Goal: Task Accomplishment & Management: Complete application form

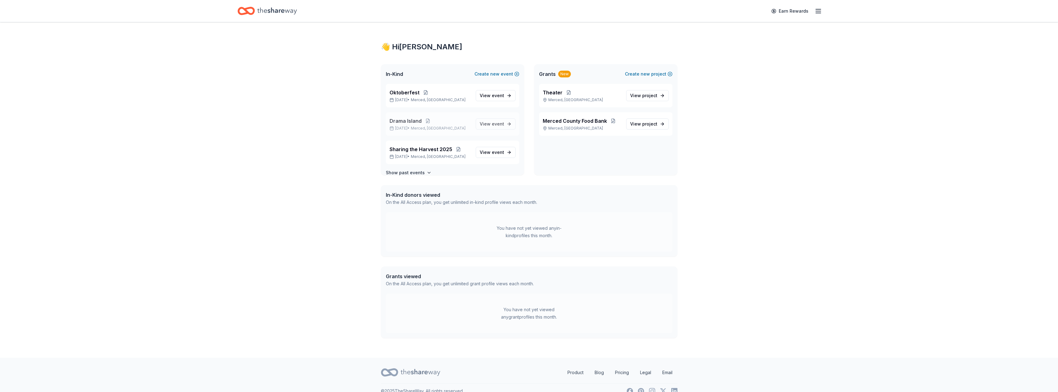
click at [409, 120] on span "Drama Island" at bounding box center [405, 120] width 32 height 7
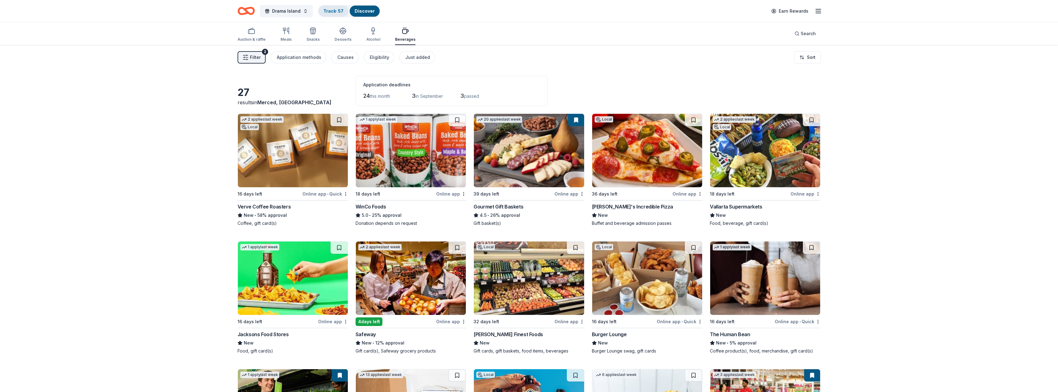
click at [331, 10] on link "Track · 57" at bounding box center [333, 10] width 20 height 5
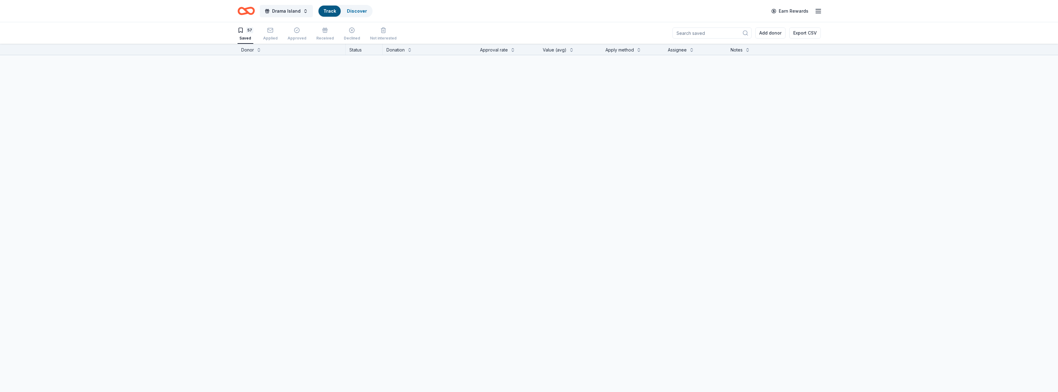
scroll to position [0, 0]
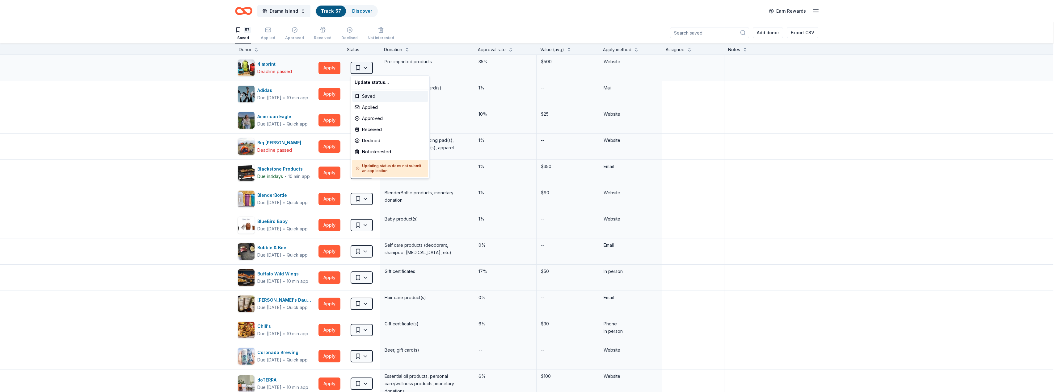
click at [368, 69] on html "Drama Island Track · 57 Discover Earn Rewards 57 Saved Applied Approved Receive…" at bounding box center [529, 196] width 1058 height 392
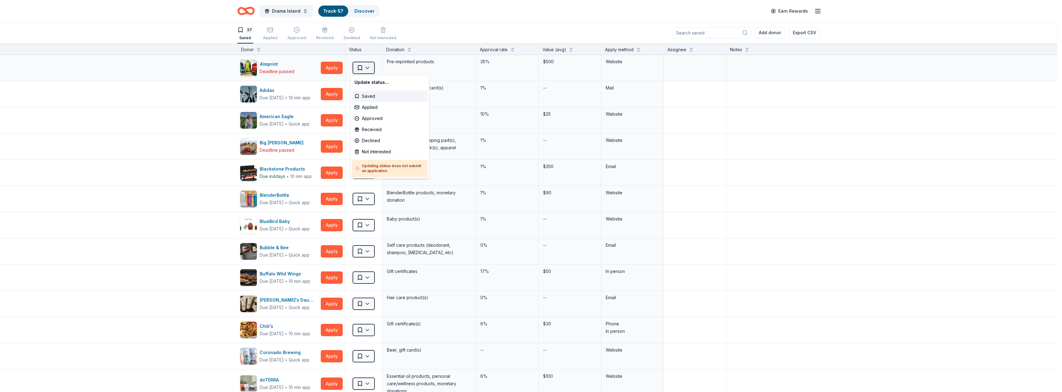
click at [368, 69] on html "Drama Island Track · 57 Discover Earn Rewards 57 Saved Applied Approved Receive…" at bounding box center [531, 196] width 1062 height 392
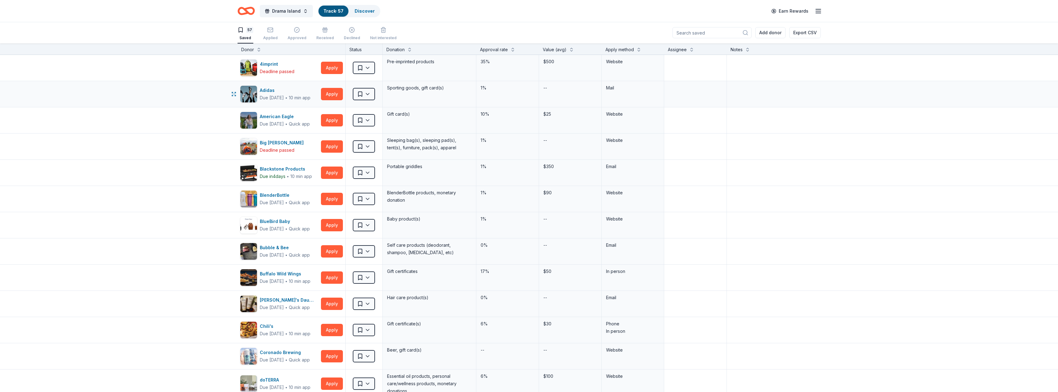
drag, startPoint x: 267, startPoint y: 90, endPoint x: 197, endPoint y: 94, distance: 70.5
click at [197, 94] on div "Adidas Due [DATE] ∙ 10 min app Apply Saved Sporting goods, gift card(s) 1% -- M…" at bounding box center [529, 94] width 1058 height 26
click at [332, 93] on button "Apply" at bounding box center [332, 94] width 22 height 12
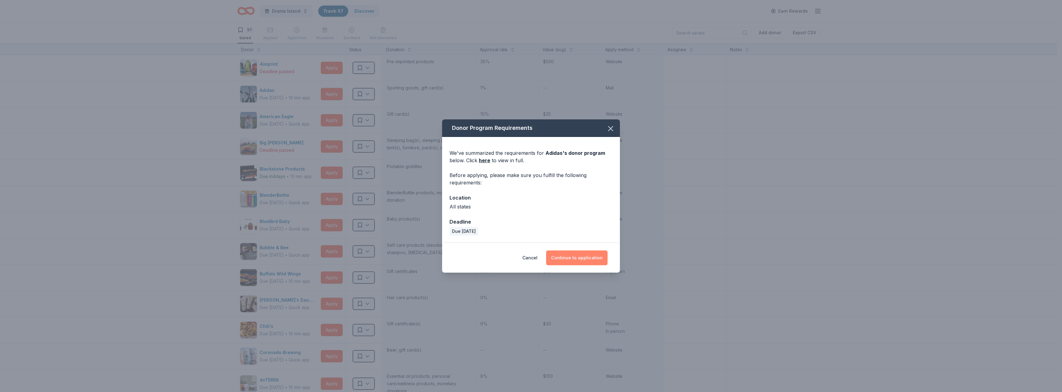
click at [575, 259] on button "Continue to application" at bounding box center [576, 258] width 61 height 15
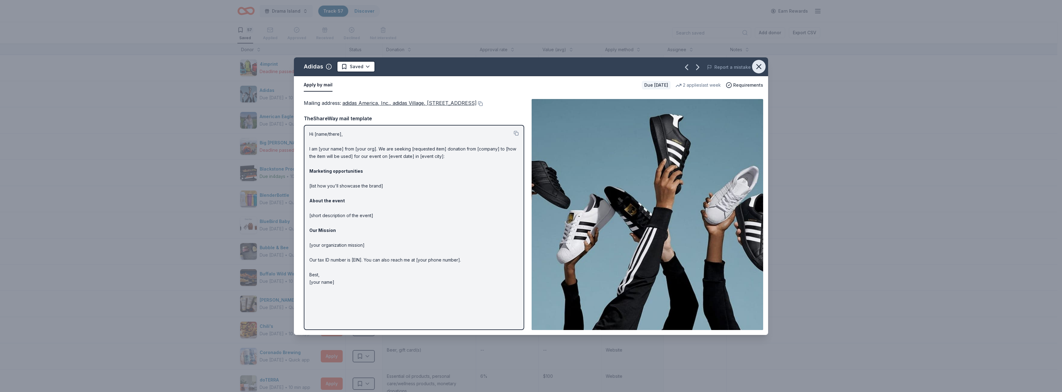
click at [759, 67] on icon "button" at bounding box center [759, 67] width 4 height 4
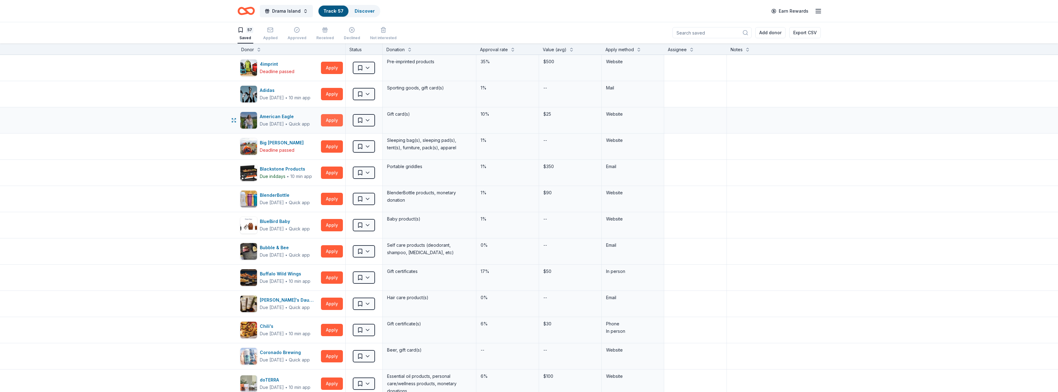
click at [330, 121] on button "Apply" at bounding box center [332, 120] width 22 height 12
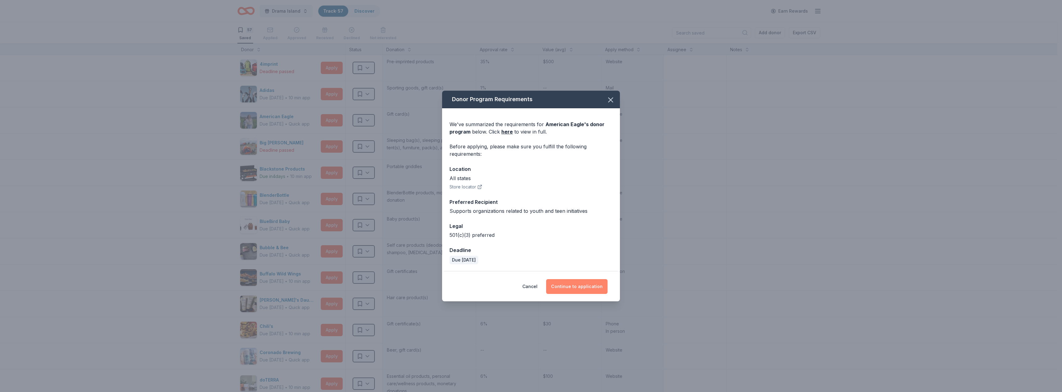
click at [576, 289] on button "Continue to application" at bounding box center [576, 286] width 61 height 15
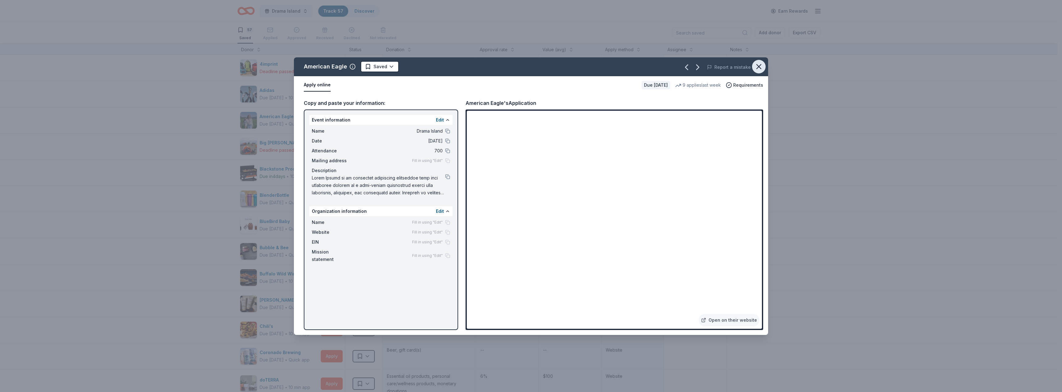
click at [760, 68] on icon "button" at bounding box center [759, 67] width 4 height 4
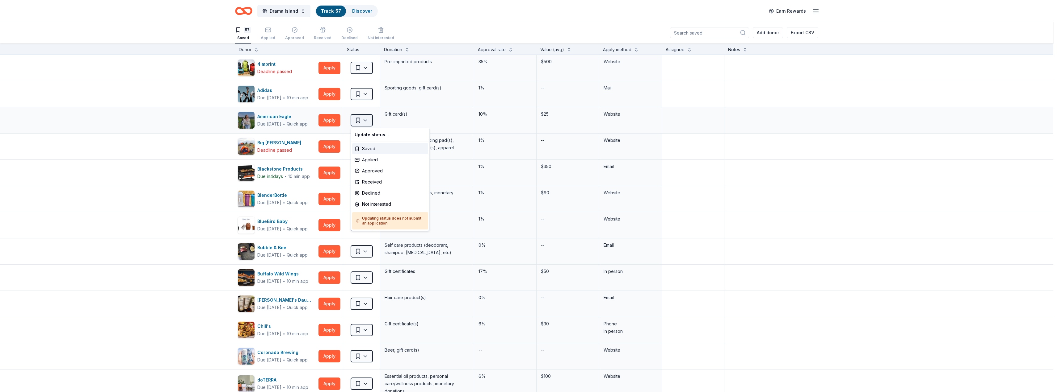
click at [367, 122] on html "Drama Island Track · 57 Discover Earn Rewards 57 Saved Applied Approved Receive…" at bounding box center [529, 196] width 1058 height 392
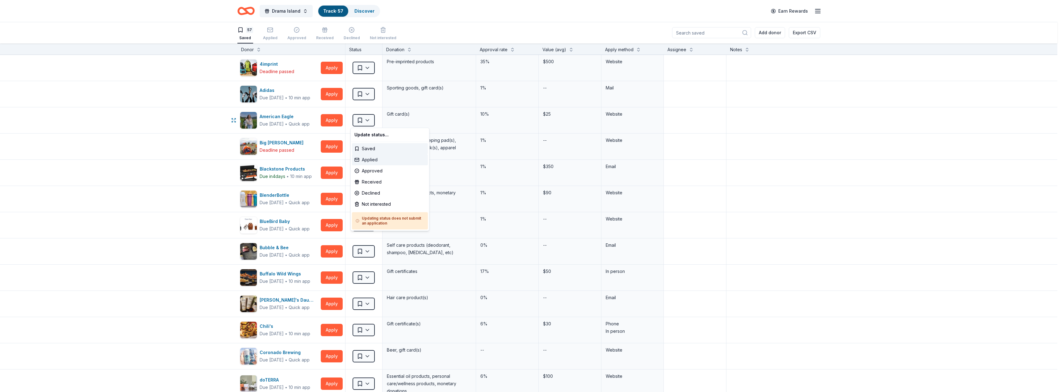
click at [366, 160] on div "Applied" at bounding box center [390, 159] width 76 height 11
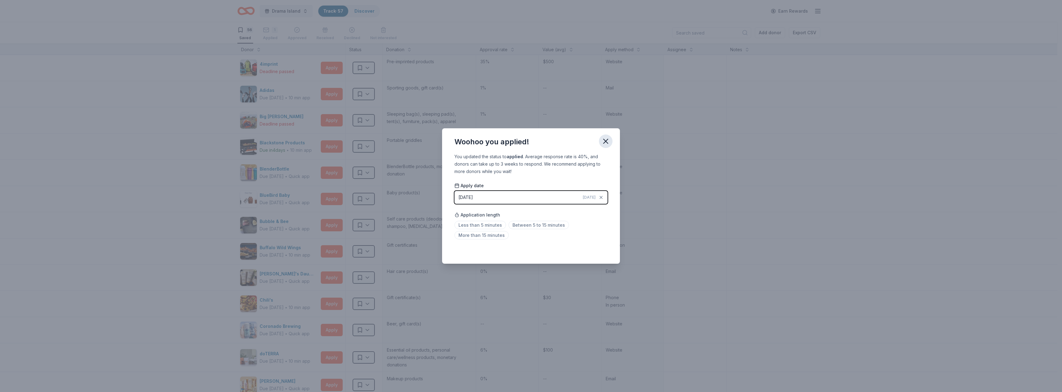
click at [610, 138] on icon "button" at bounding box center [605, 141] width 9 height 9
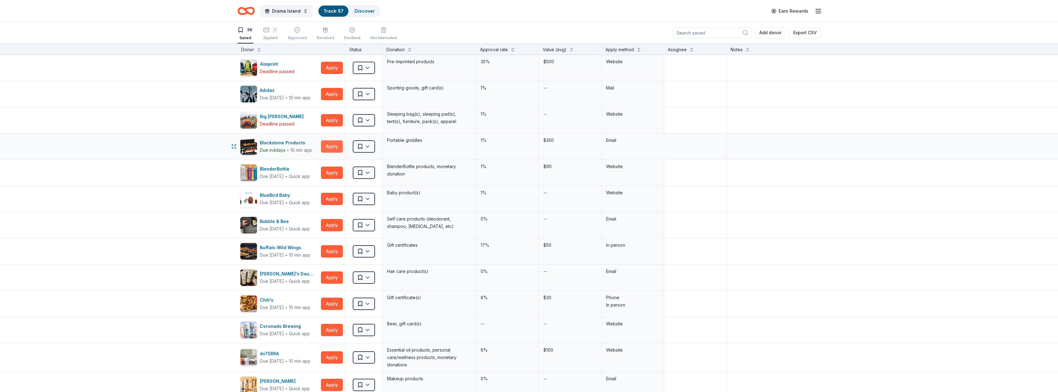
click at [332, 145] on button "Apply" at bounding box center [332, 146] width 22 height 12
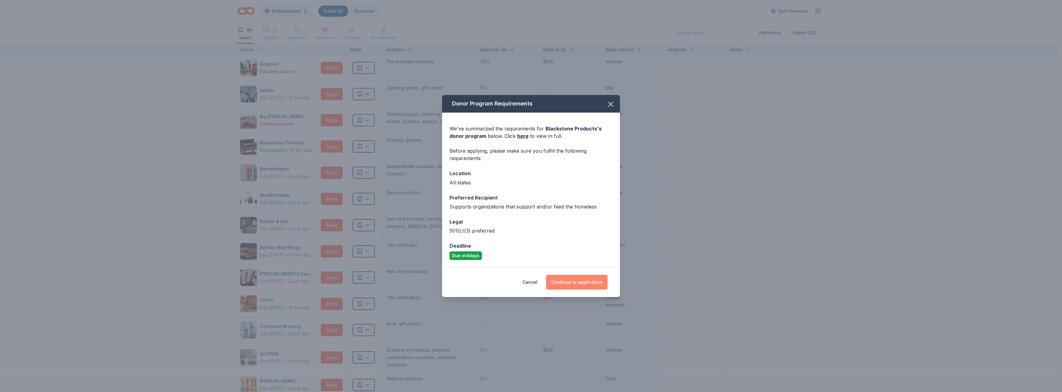
click at [570, 283] on button "Continue to application" at bounding box center [576, 282] width 61 height 15
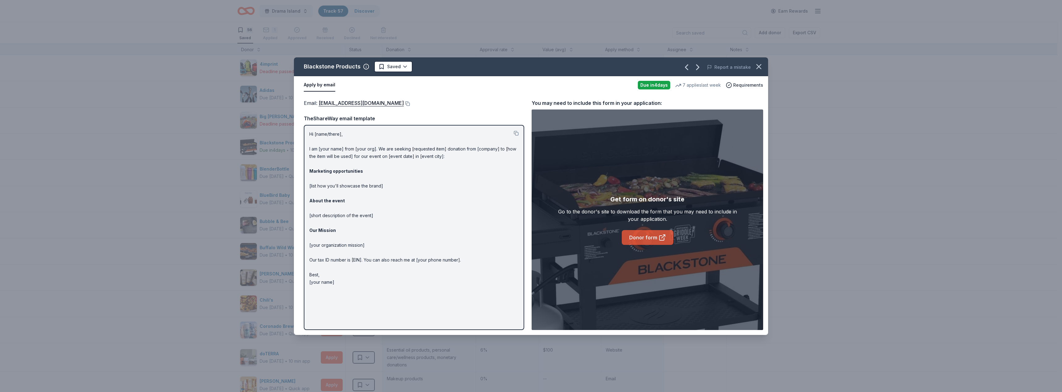
click at [638, 238] on link "Donor form" at bounding box center [648, 237] width 52 height 15
click at [760, 67] on icon "button" at bounding box center [759, 67] width 4 height 4
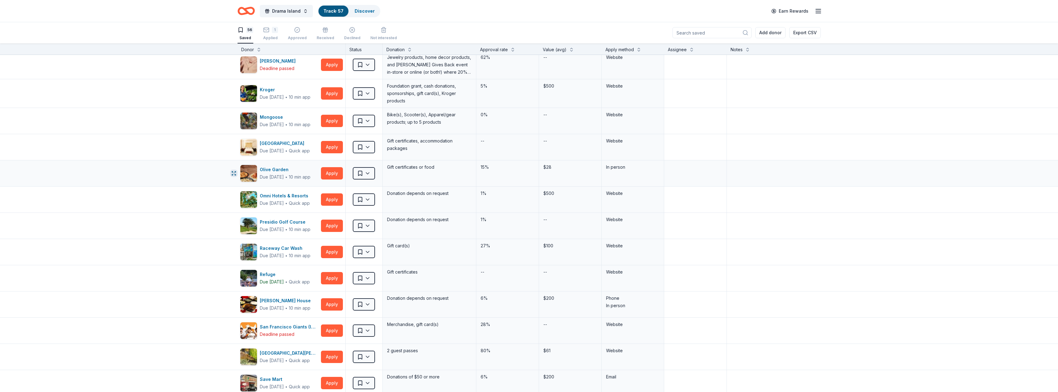
scroll to position [612, 0]
